Goal: Task Accomplishment & Management: Manage account settings

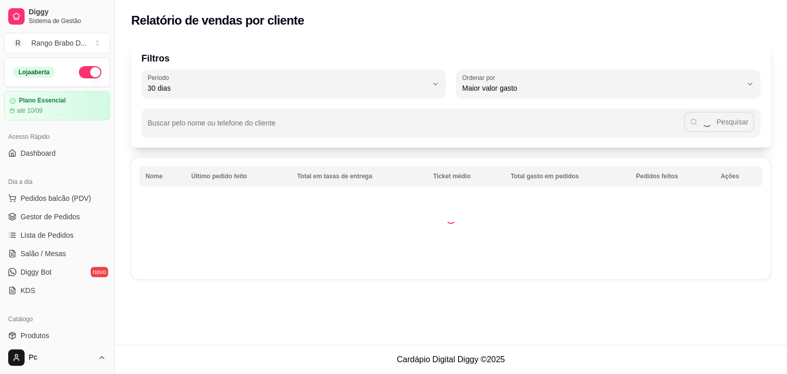
select select "30"
select select "HIGHEST_TOTAL_SPENT_WITH_ORDERS"
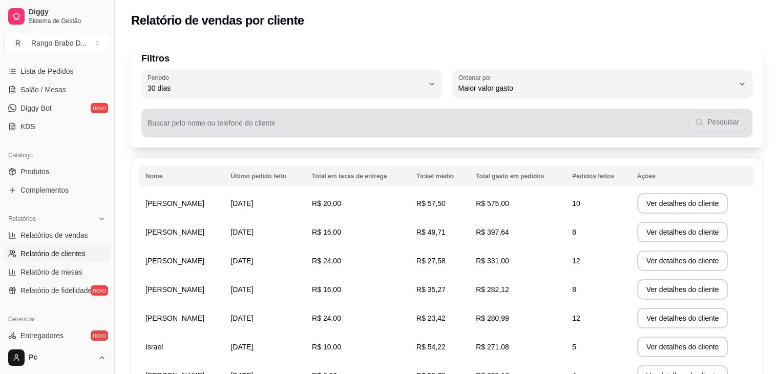
click at [260, 127] on input "Buscar pelo nome ou telefone do cliente" at bounding box center [418, 127] width 540 height 10
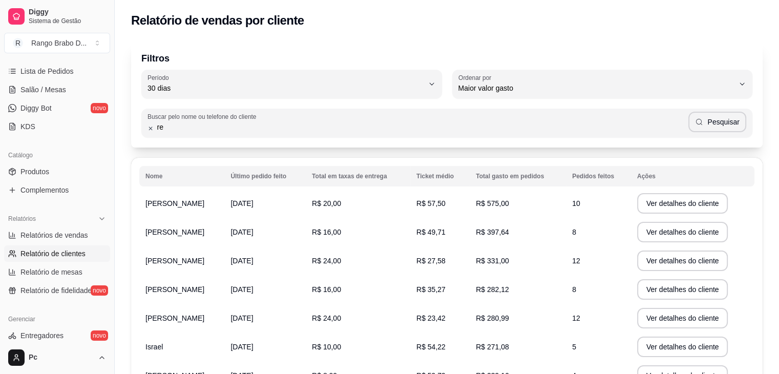
type input "r"
type input "[PERSON_NAME]"
click at [720, 125] on button "Pesquisar" at bounding box center [717, 122] width 58 height 20
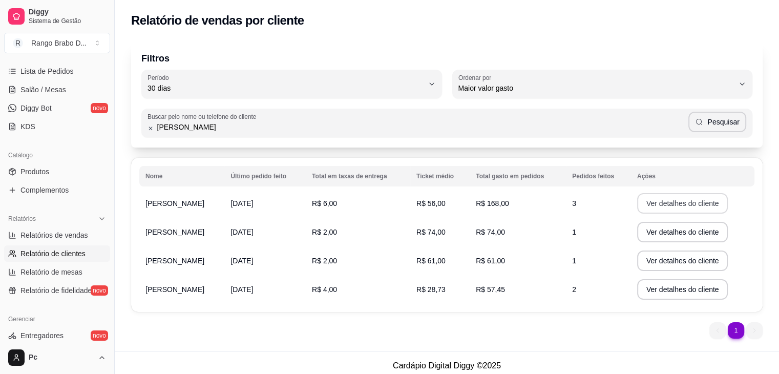
click at [666, 200] on button "Ver detalhes do cliente" at bounding box center [682, 203] width 91 height 20
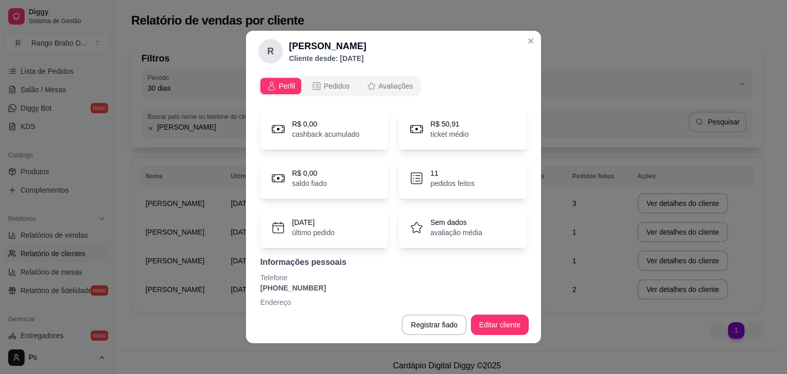
scroll to position [22, 0]
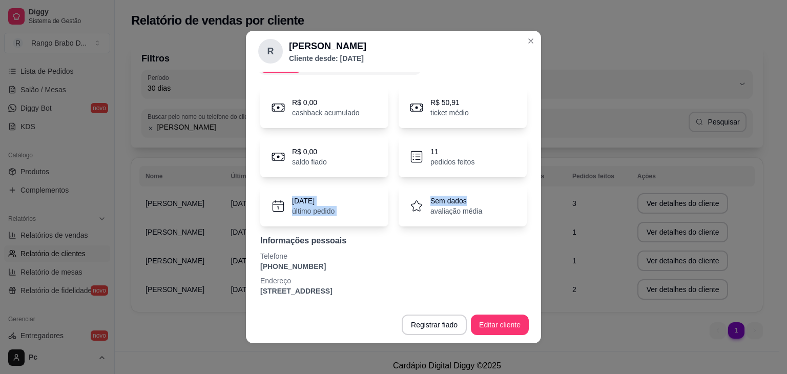
drag, startPoint x: 522, startPoint y: 191, endPoint x: 522, endPoint y: 171, distance: 20.0
click at [522, 171] on div "Perfil Pedidos Avaliações R$ 0,00 cashback acumulado R$ 50,91 ticket médio R$ 0…" at bounding box center [393, 189] width 295 height 235
click at [507, 271] on div "Informações pessoais Telefone [PHONE_NUMBER] Endereço [STREET_ADDRESS]" at bounding box center [393, 265] width 266 height 61
click at [438, 319] on button "Registrar fiado" at bounding box center [434, 325] width 63 height 20
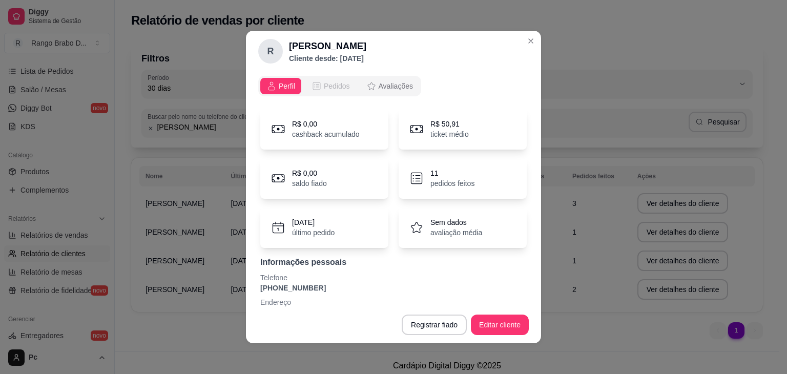
click at [330, 81] on span "Pedidos" at bounding box center [337, 86] width 26 height 10
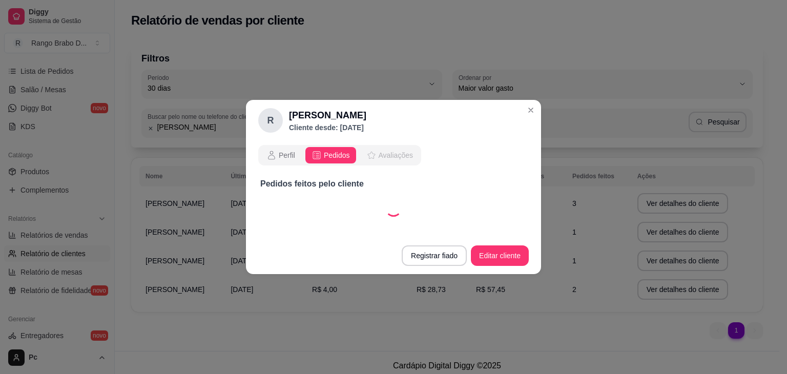
select select "30"
select select "ALL"
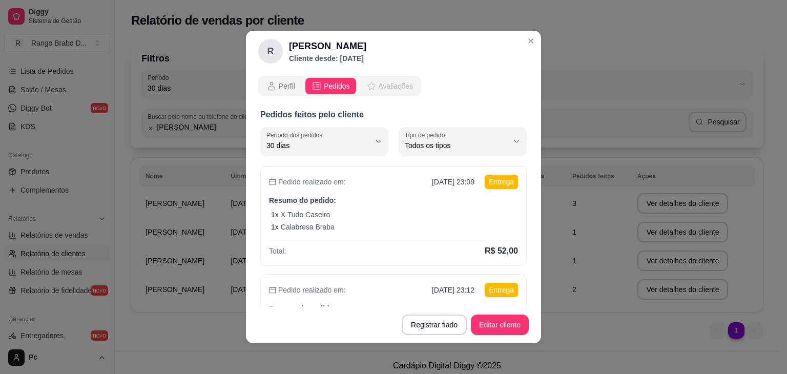
click at [381, 80] on button "Avaliações" at bounding box center [389, 86] width 59 height 16
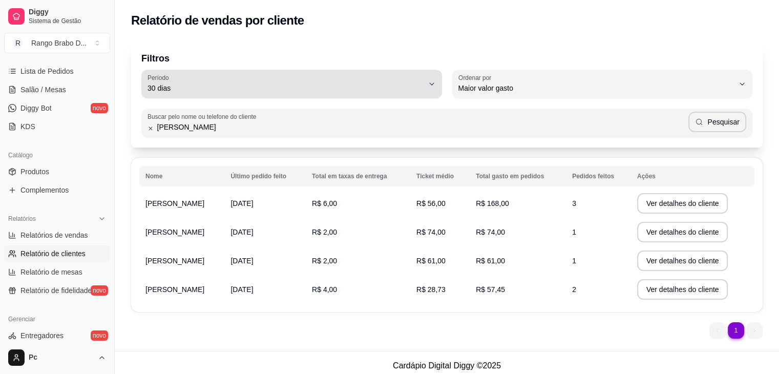
click at [428, 82] on icon "button" at bounding box center [432, 84] width 8 height 8
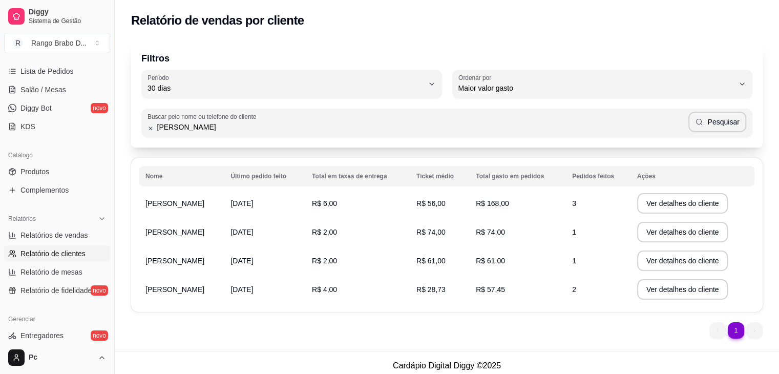
click at [291, 48] on div "Filtros 30 Período Hoje Ontem 7 dias 15 dias 30 dias 45 dias 60 dias Período 30…" at bounding box center [447, 94] width 632 height 107
click at [494, 151] on div "Filtros 30 Período Hoje Ontem 7 dias 15 dias 30 dias 45 dias 60 dias Período 30…" at bounding box center [447, 193] width 664 height 316
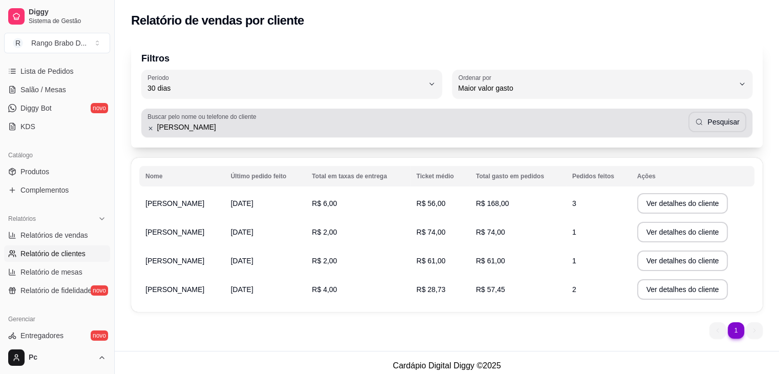
click at [473, 130] on input "[PERSON_NAME]" at bounding box center [421, 127] width 535 height 10
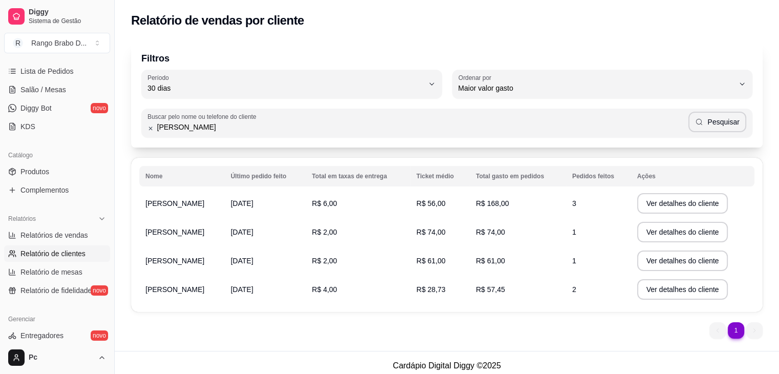
click at [473, 130] on input "[PERSON_NAME]" at bounding box center [421, 127] width 535 height 10
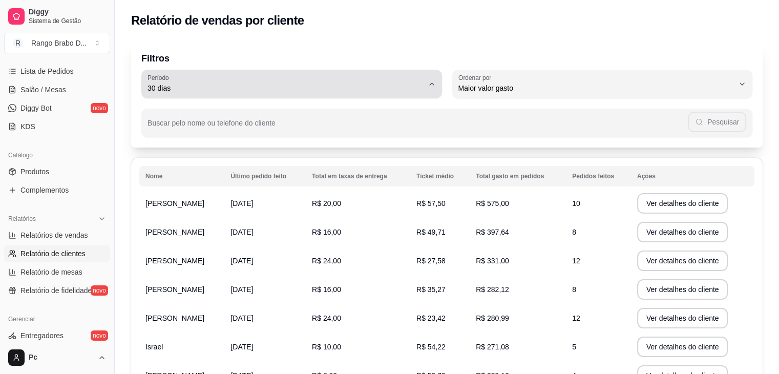
click at [182, 91] on span "30 dias" at bounding box center [286, 88] width 276 height 10
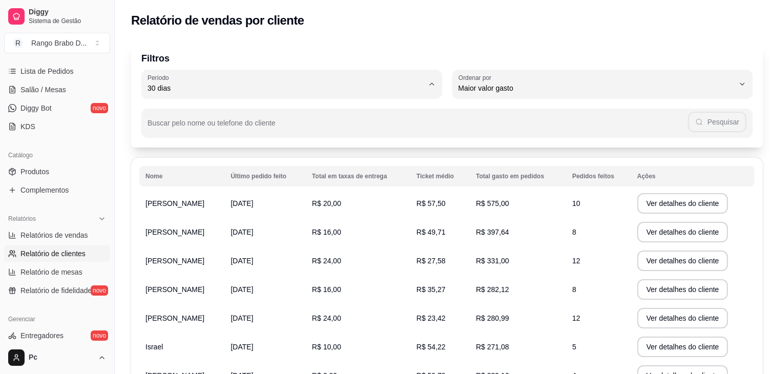
click at [174, 218] on span "60 dias" at bounding box center [286, 213] width 263 height 10
type input "60"
select select "60"
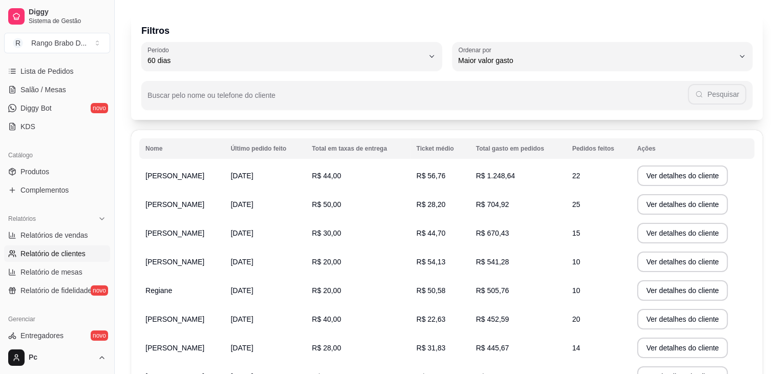
scroll to position [26, 0]
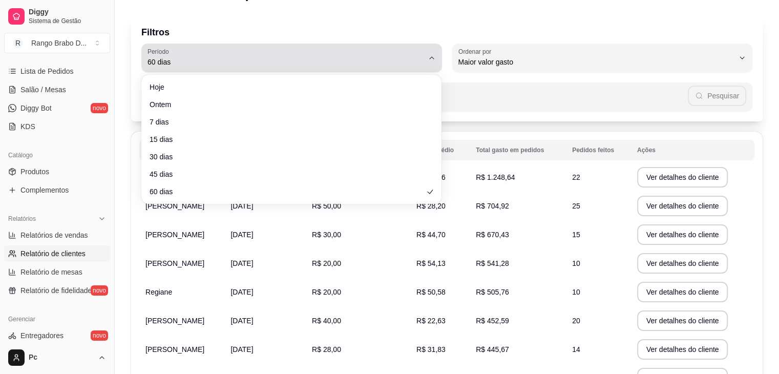
click at [323, 70] on button "Período 60 dias" at bounding box center [291, 58] width 301 height 29
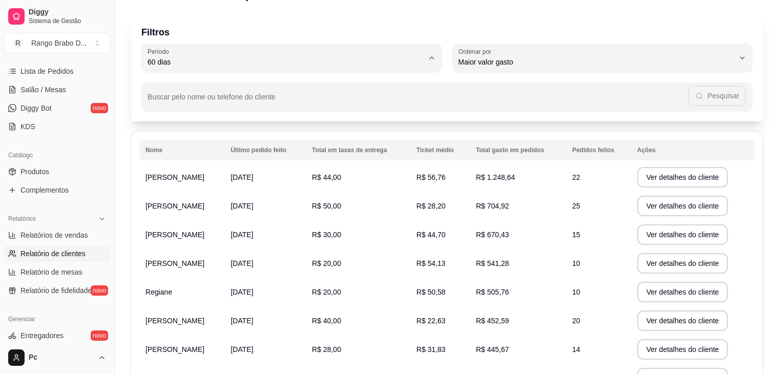
click at [180, 156] on span "30 dias" at bounding box center [286, 154] width 263 height 10
type input "30"
select select "30"
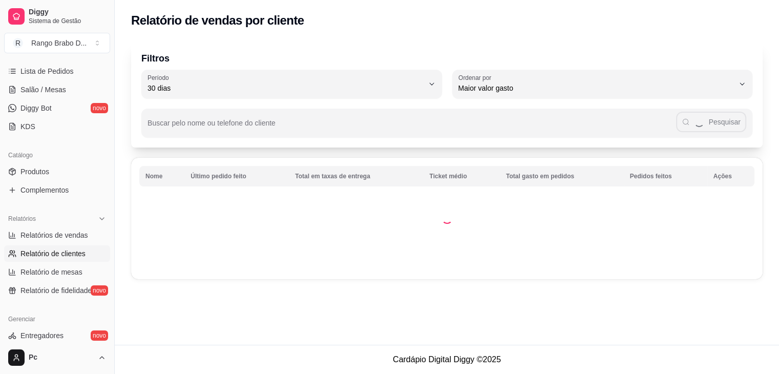
scroll to position [0, 0]
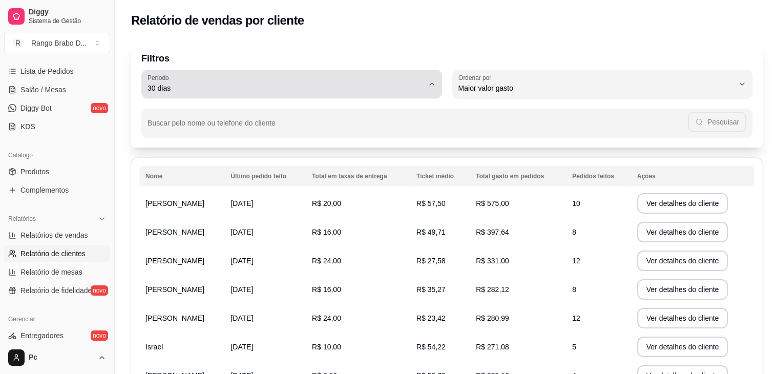
click at [195, 83] on span "30 dias" at bounding box center [286, 88] width 276 height 10
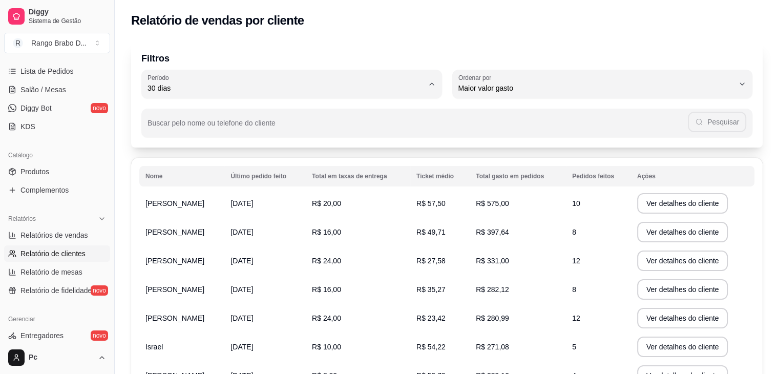
click at [174, 167] on span "15 dias" at bounding box center [286, 163] width 263 height 10
type input "15"
select select "15"
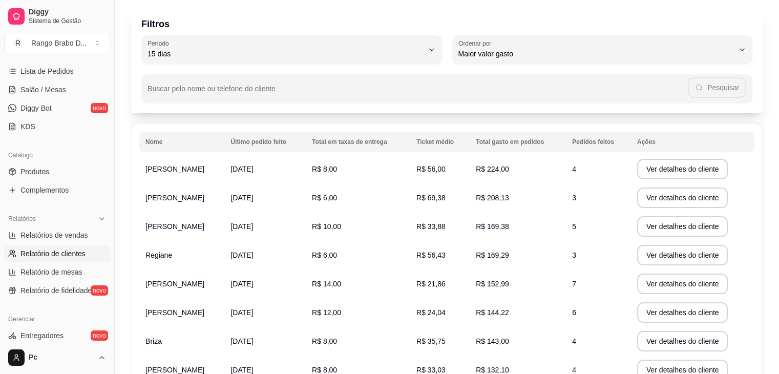
scroll to position [45, 0]
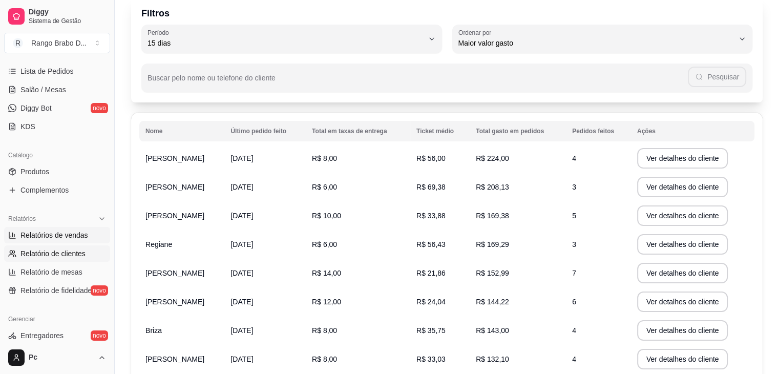
click at [61, 236] on span "Relatórios de vendas" at bounding box center [54, 235] width 68 height 10
select select "ALL"
select select "0"
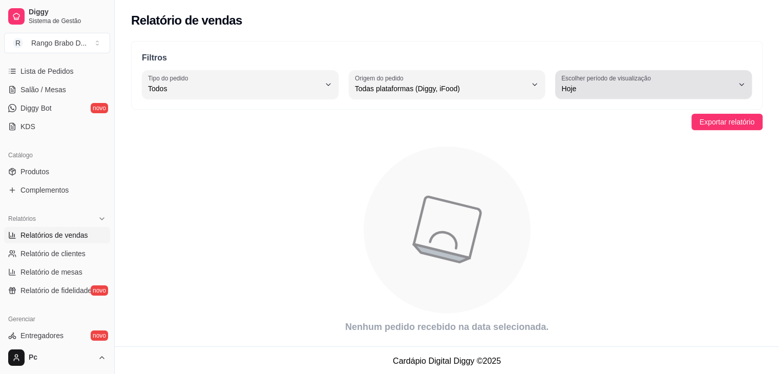
click at [612, 87] on span "Hoje" at bounding box center [647, 88] width 172 height 10
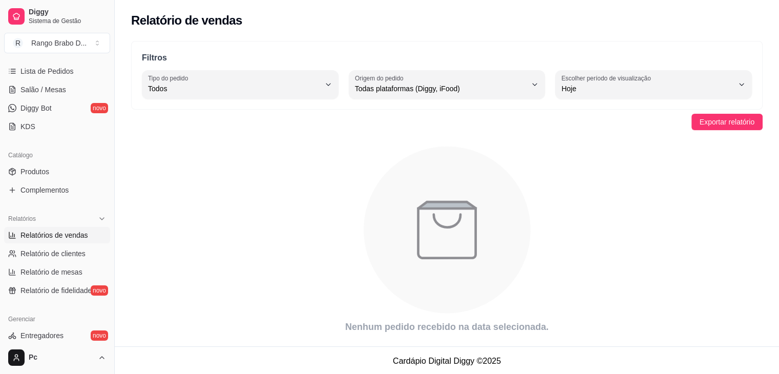
click at [595, 230] on icon "animation" at bounding box center [447, 229] width 632 height 179
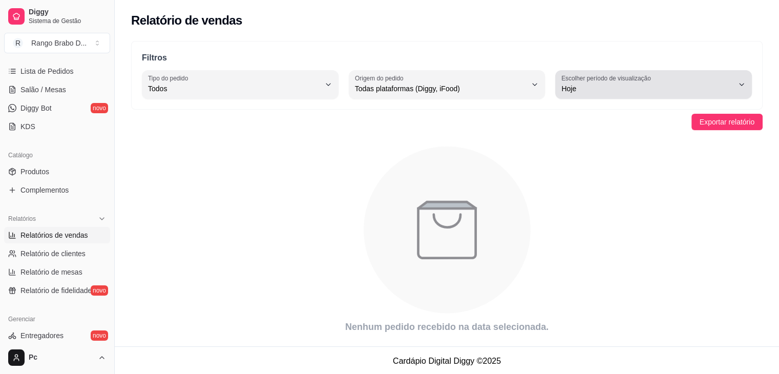
click at [588, 89] on span "Hoje" at bounding box center [647, 88] width 172 height 10
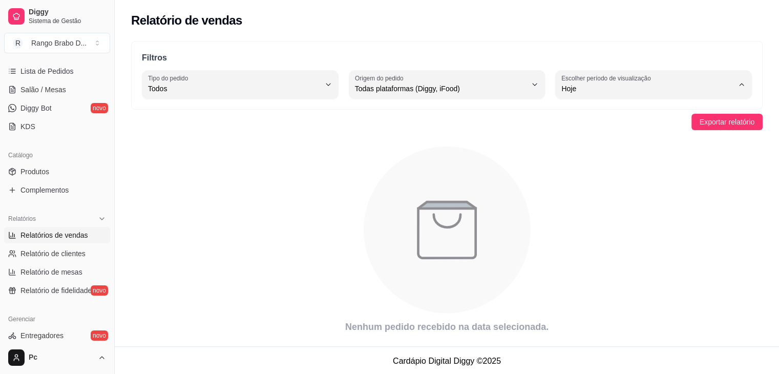
click at [584, 167] on span "15 dias" at bounding box center [648, 163] width 163 height 10
type input "15"
select select "15"
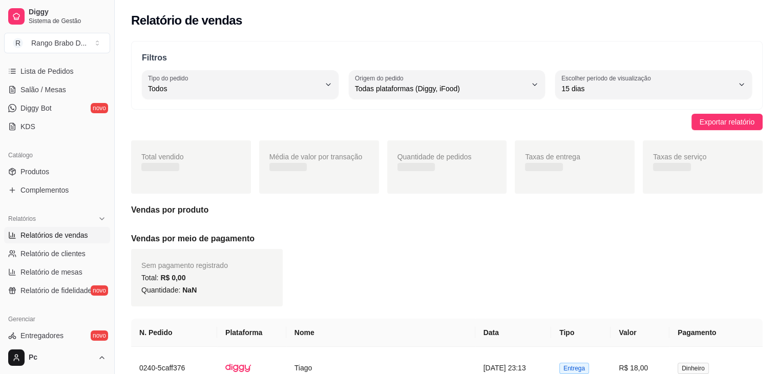
click at [592, 101] on div "Filtros ALL Tipo do pedido Todos Entrega Retirada Mesa Consumo local Tipo do pe…" at bounding box center [447, 75] width 632 height 69
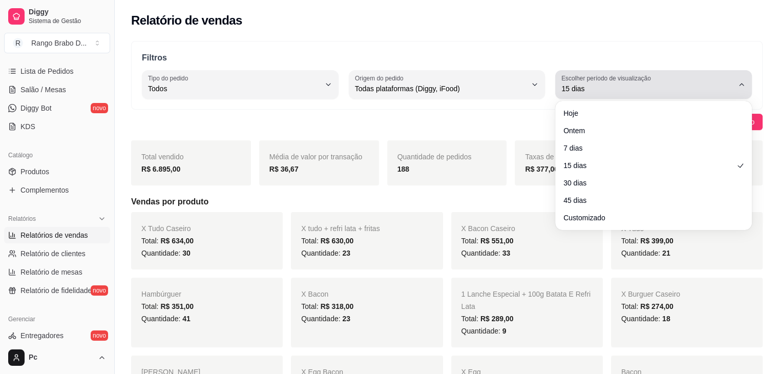
click at [592, 86] on span "15 dias" at bounding box center [647, 88] width 172 height 10
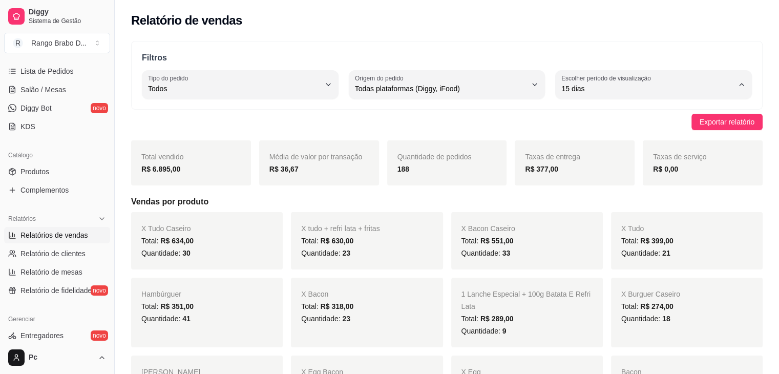
click at [577, 218] on span "Customizado" at bounding box center [648, 213] width 163 height 10
type input "-1"
select select "-1"
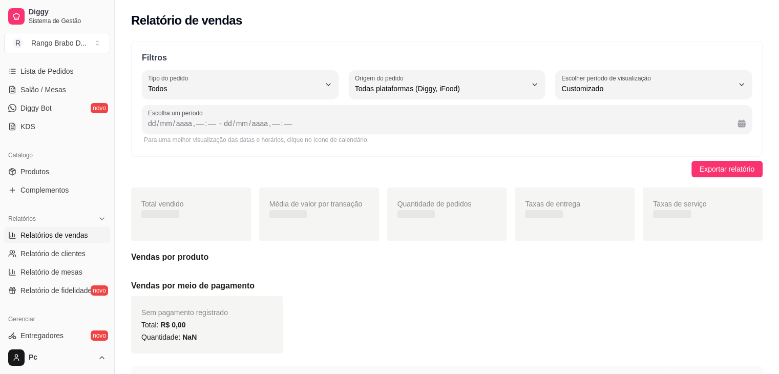
scroll to position [10, 0]
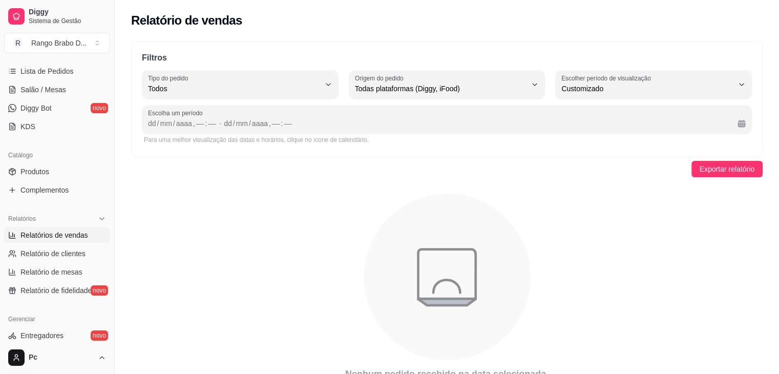
click at [207, 145] on div "Para uma melhor visualização das datas e horários, clique no ícone de calendári…" at bounding box center [447, 140] width 610 height 12
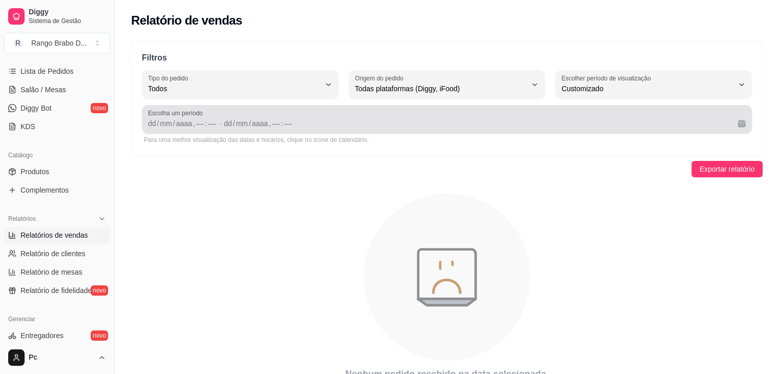
click at [159, 109] on span "Escolha um período" at bounding box center [447, 113] width 598 height 8
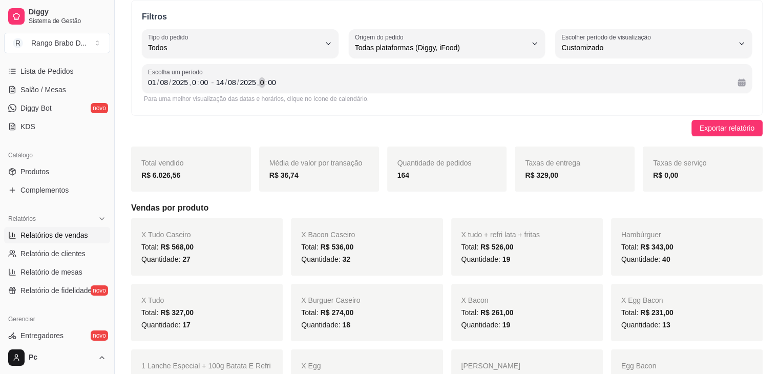
scroll to position [0, 0]
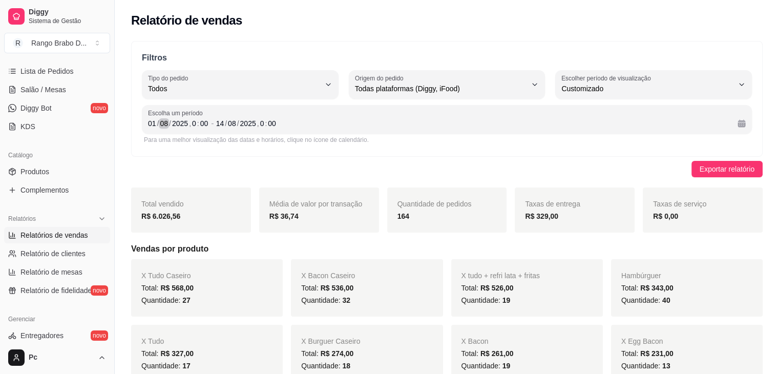
click at [166, 122] on div "08" at bounding box center [164, 123] width 10 height 10
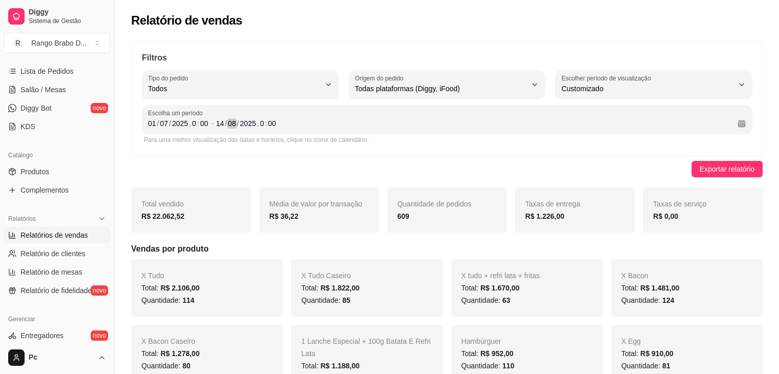
click at [235, 123] on div "08" at bounding box center [232, 123] width 10 height 10
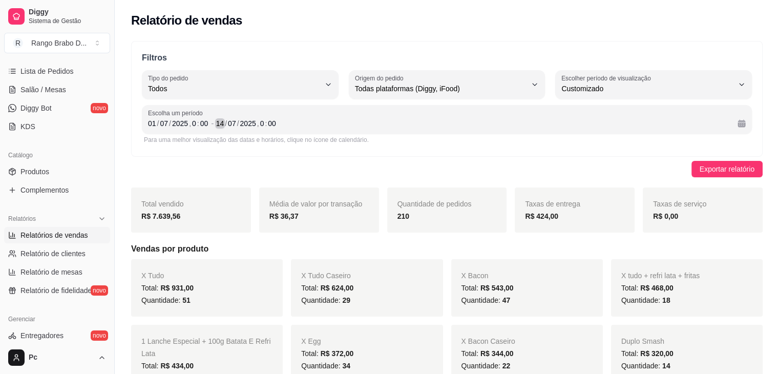
click at [225, 124] on div "/" at bounding box center [226, 123] width 4 height 10
click at [296, 130] on div "Escolha um período [DATE] 0 : 00 - [DATE] 0 : 00" at bounding box center [447, 119] width 610 height 29
drag, startPoint x: 112, startPoint y: 193, endPoint x: 110, endPoint y: 188, distance: 5.5
click at [110, 188] on button "Toggle Sidebar" at bounding box center [114, 187] width 8 height 374
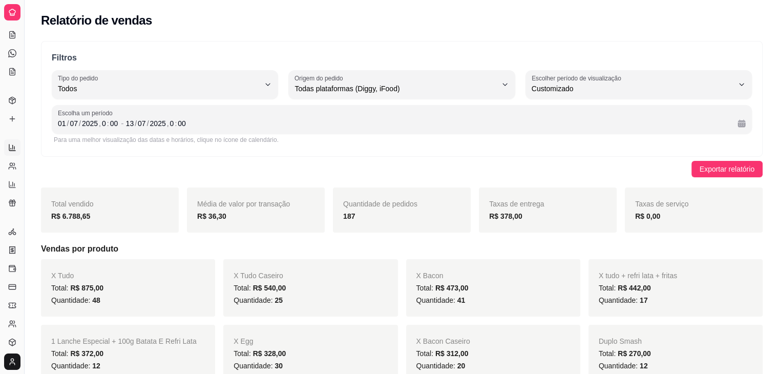
click at [110, 187] on div "Total vendido R$ 6.788,65" at bounding box center [110, 209] width 138 height 45
click at [27, 199] on button "Toggle Sidebar" at bounding box center [24, 187] width 8 height 374
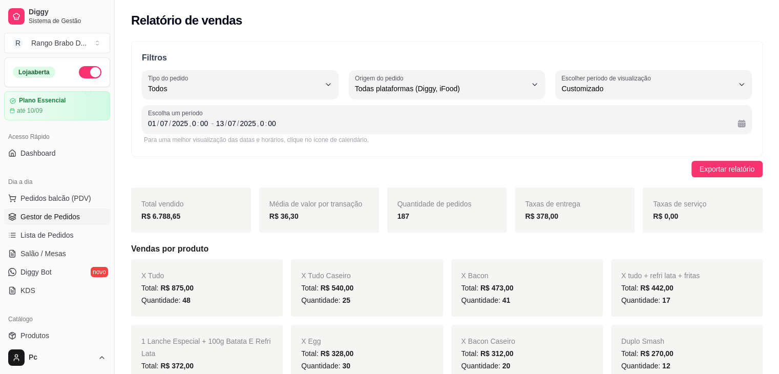
click at [57, 214] on span "Gestor de Pedidos" at bounding box center [49, 217] width 59 height 10
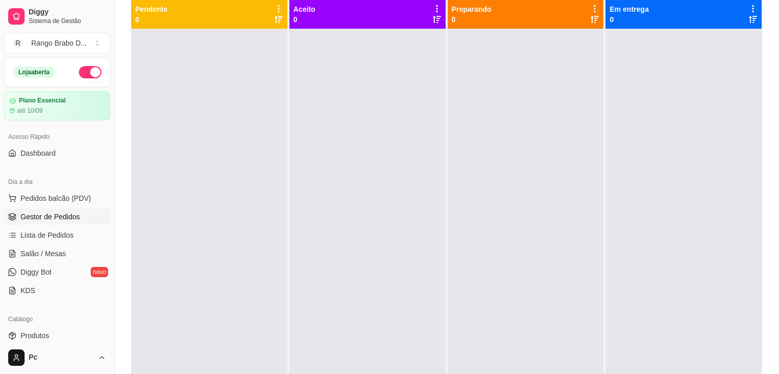
scroll to position [117, 0]
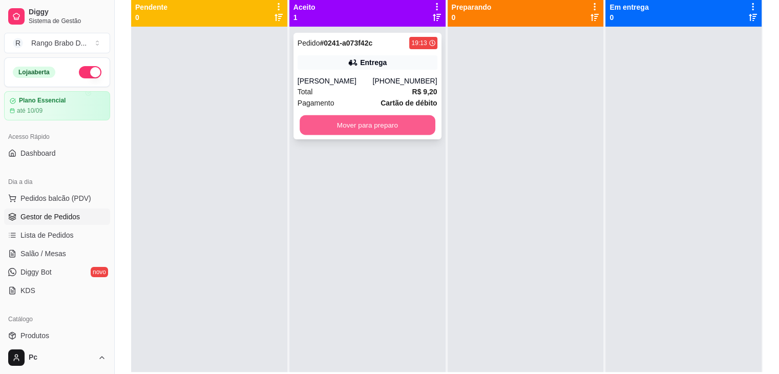
click at [379, 117] on button "Mover para preparo" at bounding box center [368, 125] width 136 height 20
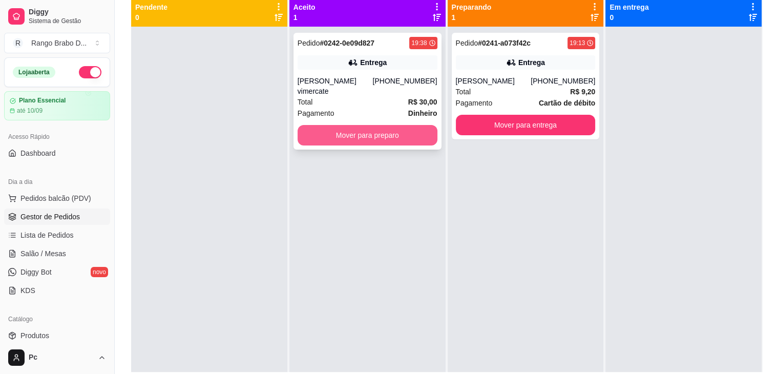
click at [379, 128] on button "Mover para preparo" at bounding box center [368, 135] width 140 height 20
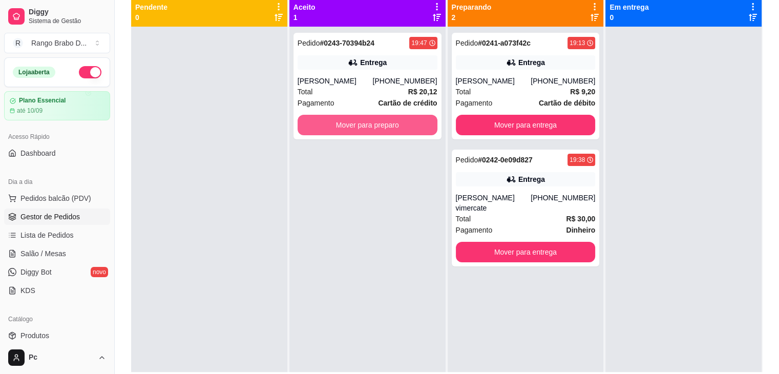
click at [379, 128] on button "Mover para preparo" at bounding box center [368, 125] width 140 height 20
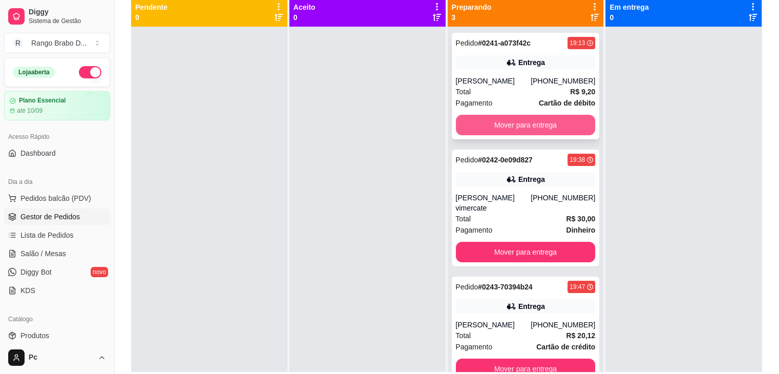
click at [475, 123] on button "Mover para entrega" at bounding box center [526, 125] width 140 height 20
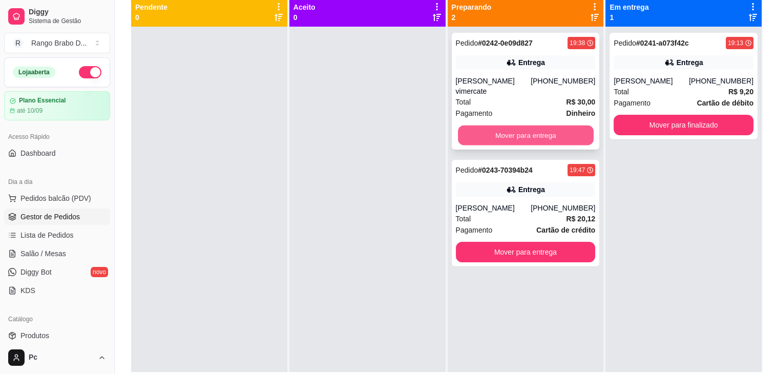
click at [493, 125] on button "Mover para entrega" at bounding box center [526, 135] width 136 height 20
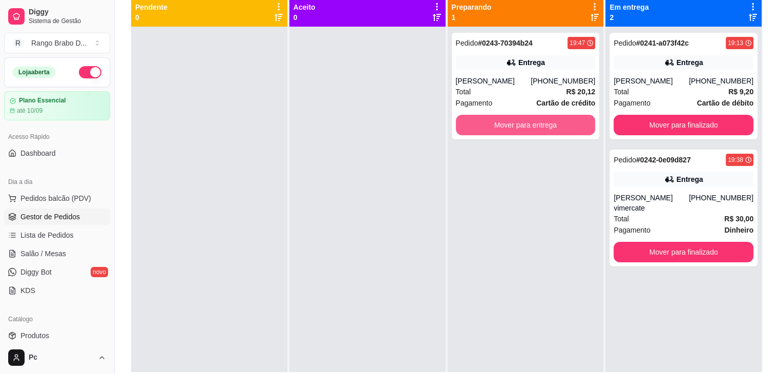
click at [493, 122] on button "Mover para entrega" at bounding box center [526, 125] width 140 height 20
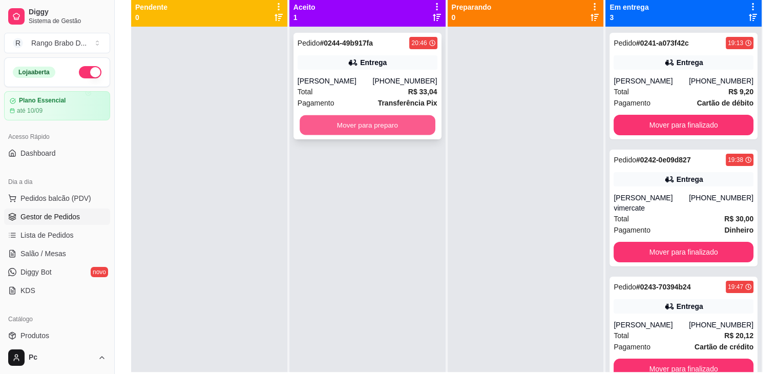
click at [306, 121] on button "Mover para preparo" at bounding box center [368, 125] width 136 height 20
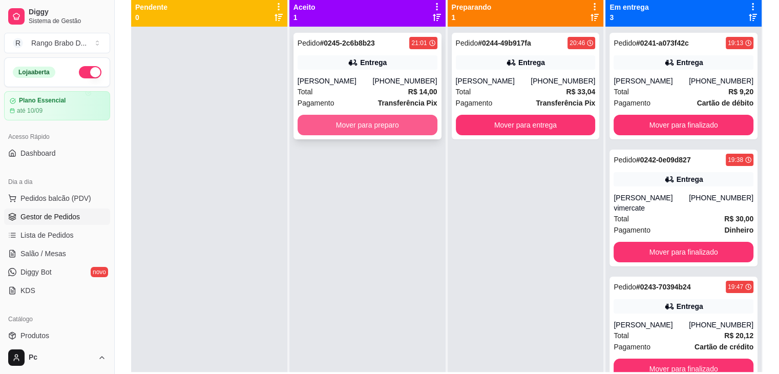
click at [328, 120] on button "Mover para preparo" at bounding box center [368, 125] width 140 height 20
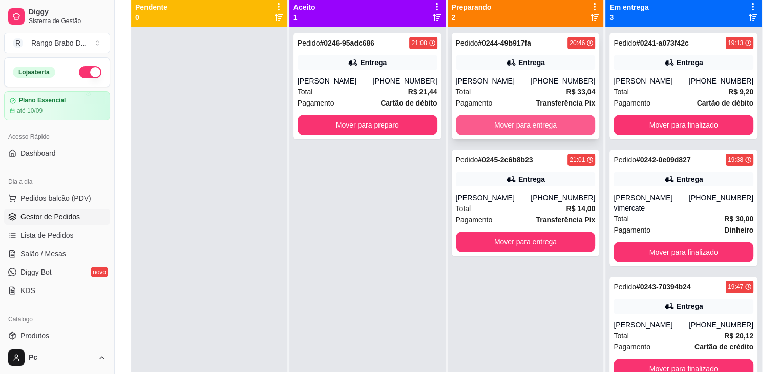
click at [493, 125] on button "Mover para entrega" at bounding box center [526, 125] width 140 height 20
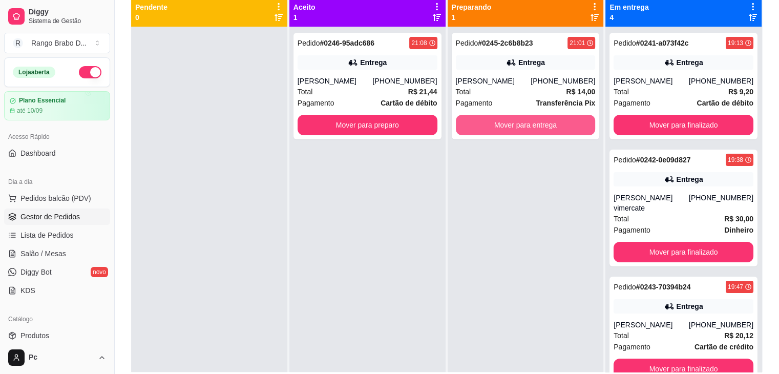
click at [493, 125] on button "Mover para entrega" at bounding box center [526, 125] width 140 height 20
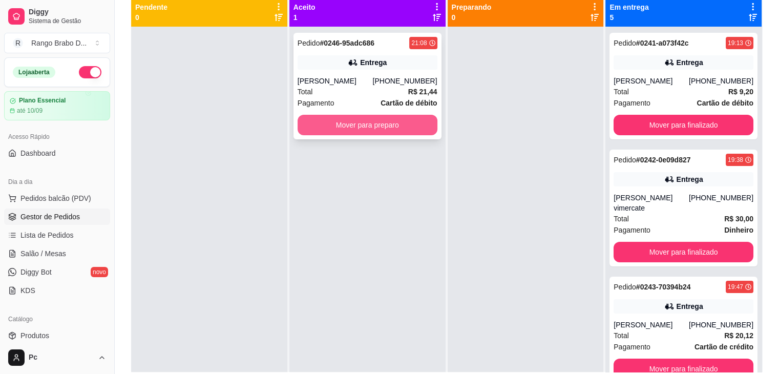
click at [415, 124] on button "Mover para preparo" at bounding box center [368, 125] width 140 height 20
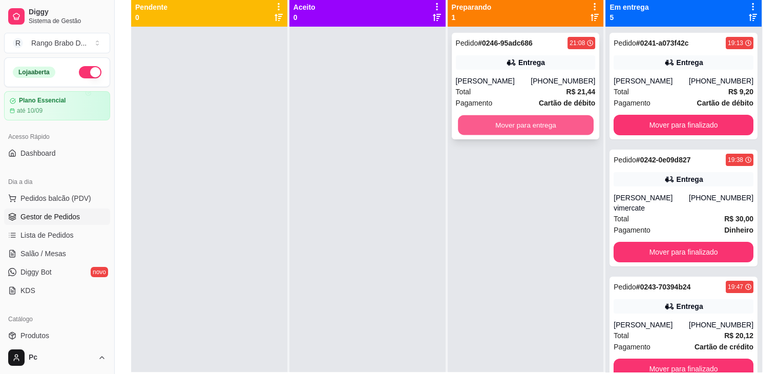
click at [465, 124] on button "Mover para entrega" at bounding box center [526, 125] width 136 height 20
